Goal: Information Seeking & Learning: Find specific page/section

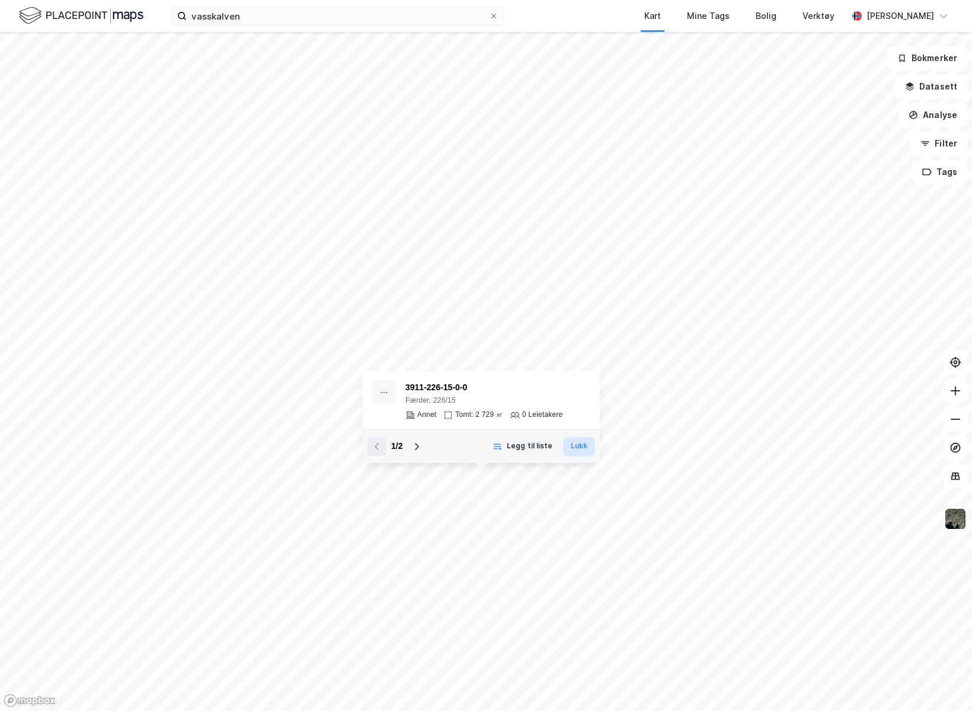
click at [574, 368] on button "Lukk" at bounding box center [579, 446] width 32 height 19
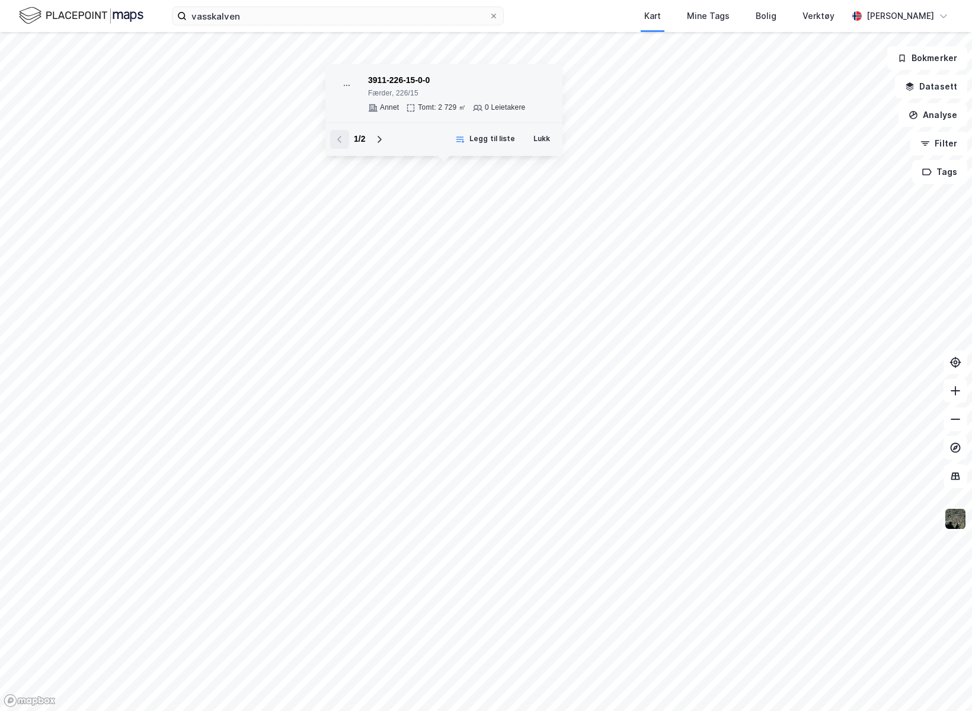
click at [380, 106] on div "Annet" at bounding box center [389, 107] width 19 height 9
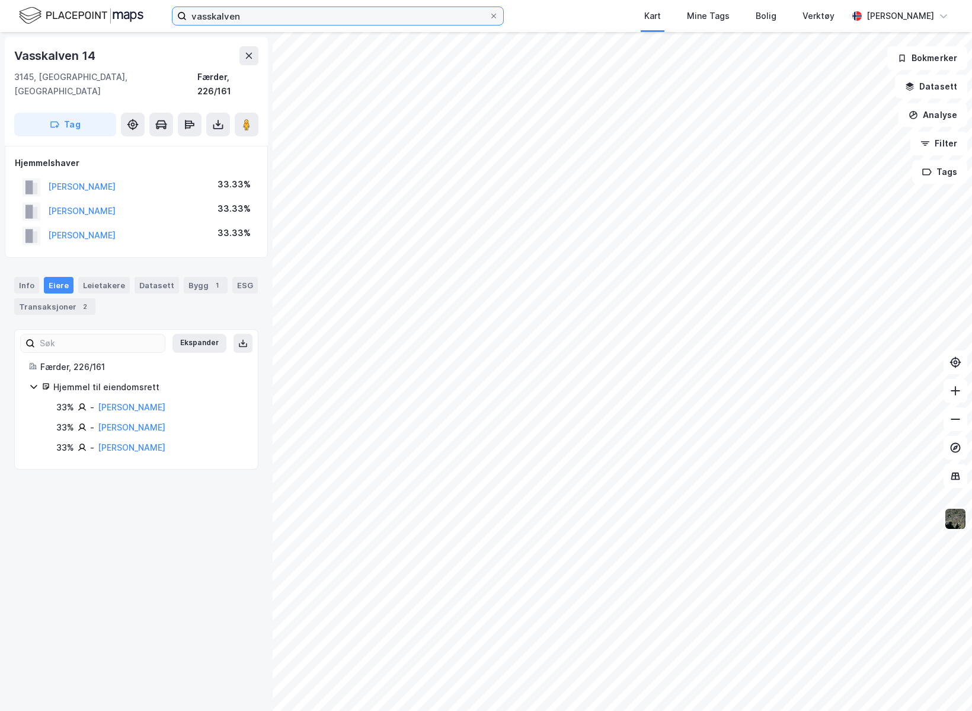
click at [254, 15] on input "vasskalven" at bounding box center [338, 16] width 302 height 18
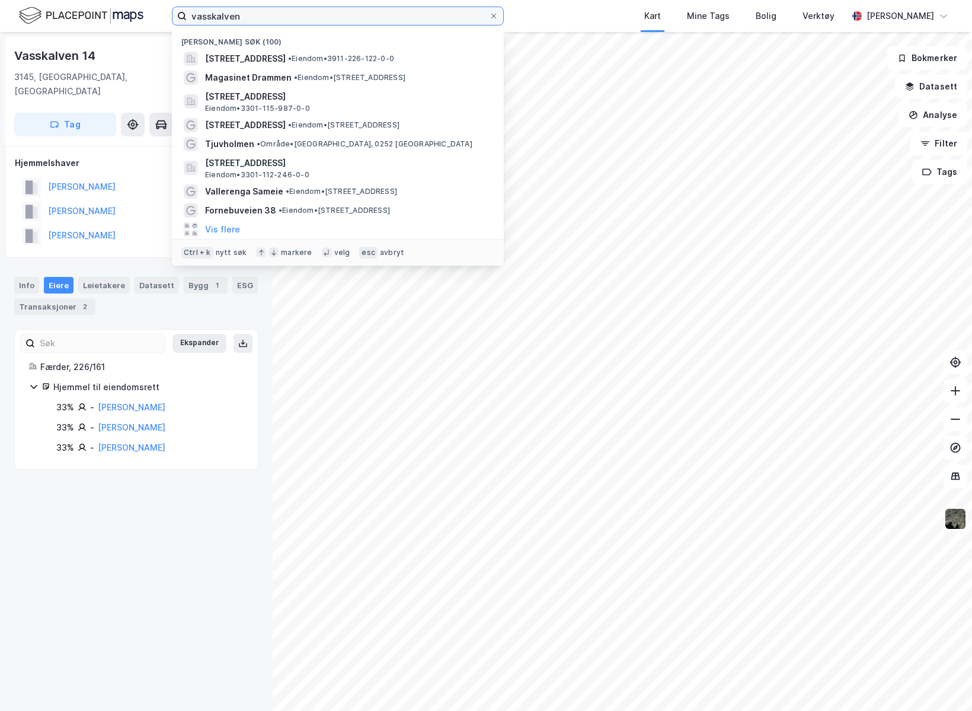
drag, startPoint x: 254, startPoint y: 15, endPoint x: 189, endPoint y: 15, distance: 64.6
click at [189, 15] on input "vasskalven" at bounding box center [338, 16] width 302 height 18
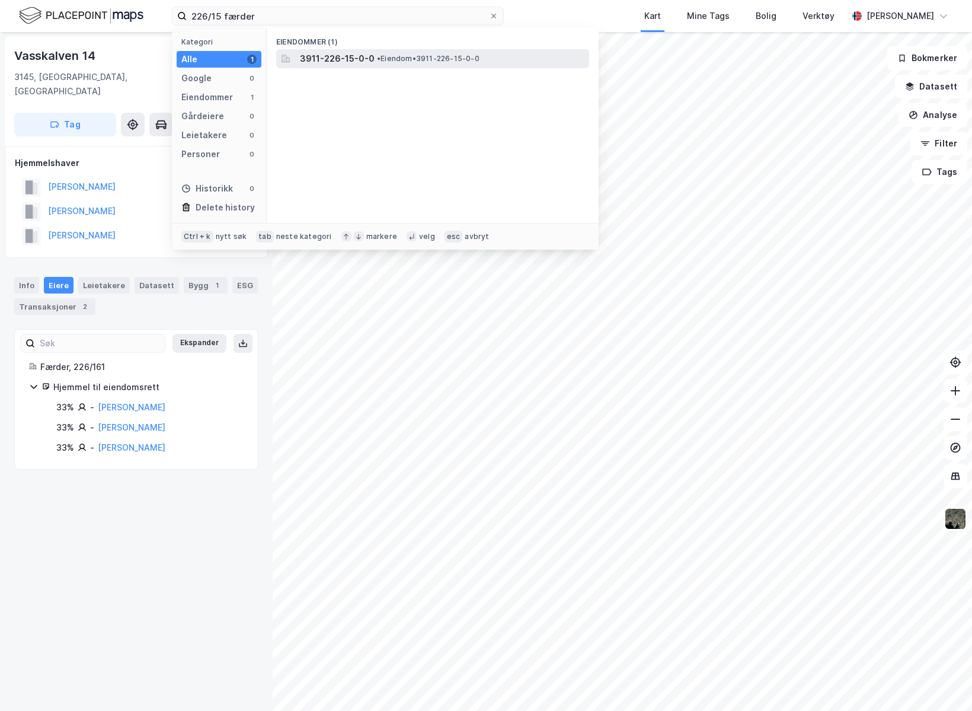
click at [337, 65] on span "3911-226-15-0-0" at bounding box center [337, 59] width 75 height 14
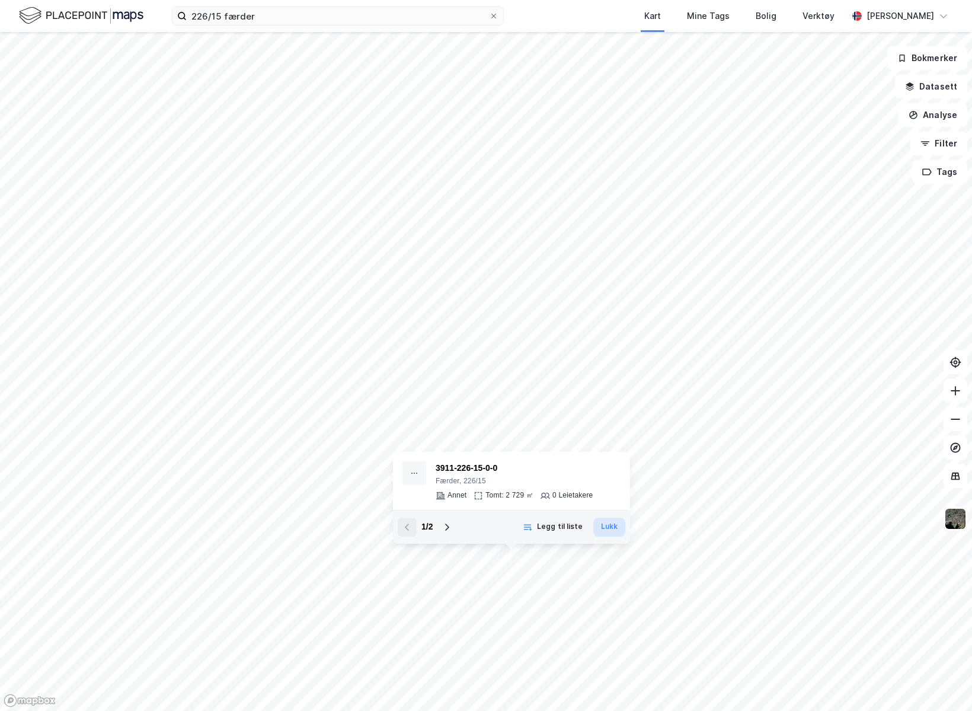
click at [619, 368] on button "Lukk" at bounding box center [609, 526] width 32 height 19
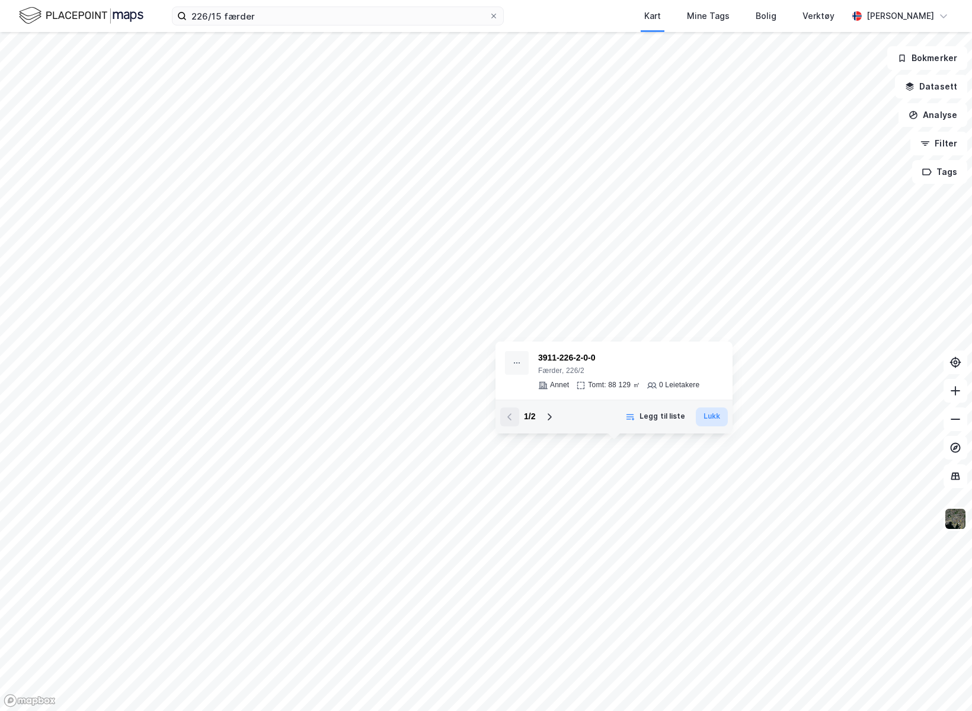
click at [708, 368] on button "Lukk" at bounding box center [712, 416] width 32 height 19
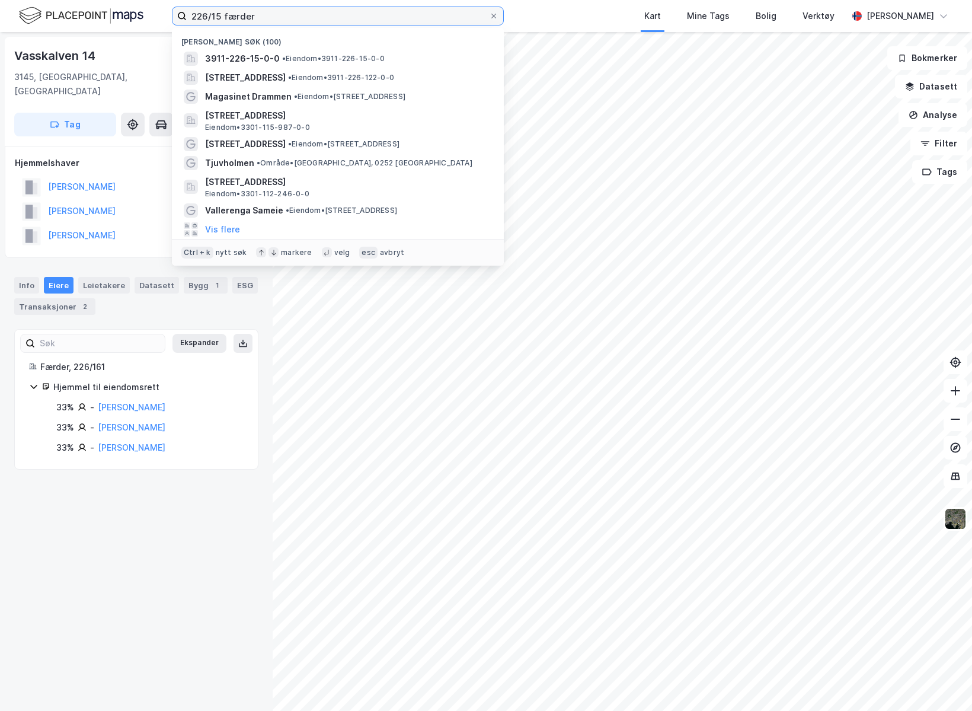
drag, startPoint x: 257, startPoint y: 15, endPoint x: 192, endPoint y: 23, distance: 65.6
click at [192, 23] on input "226/15 færder" at bounding box center [338, 16] width 302 height 18
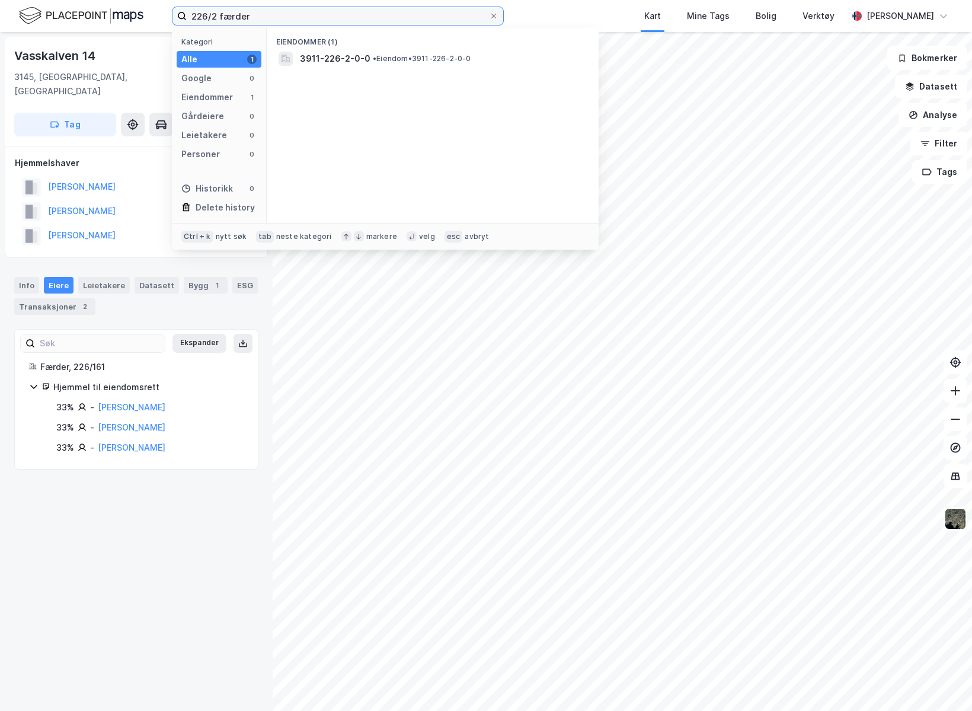
type input "226/2 færder"
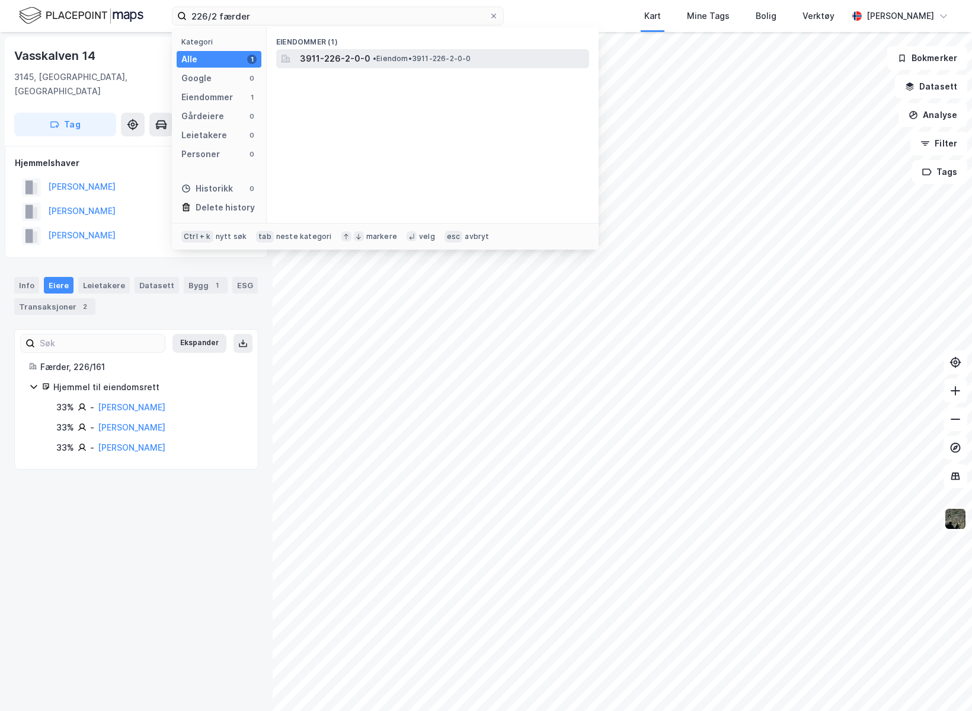
click at [373, 59] on span "•" at bounding box center [375, 58] width 4 height 9
